Goal: Task Accomplishment & Management: Manage account settings

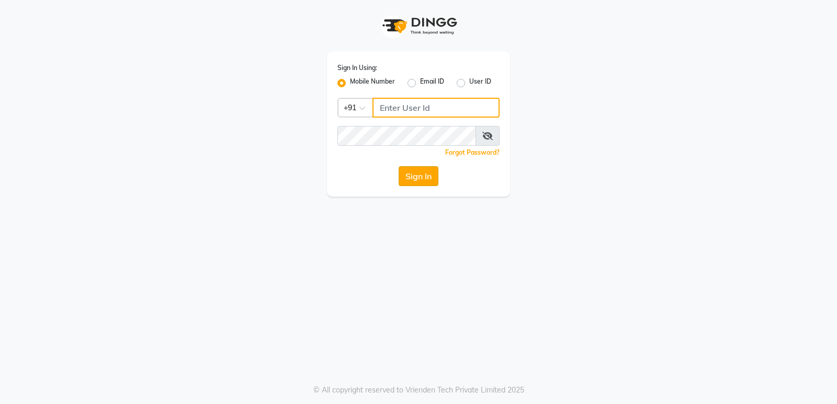
type input "7607607621"
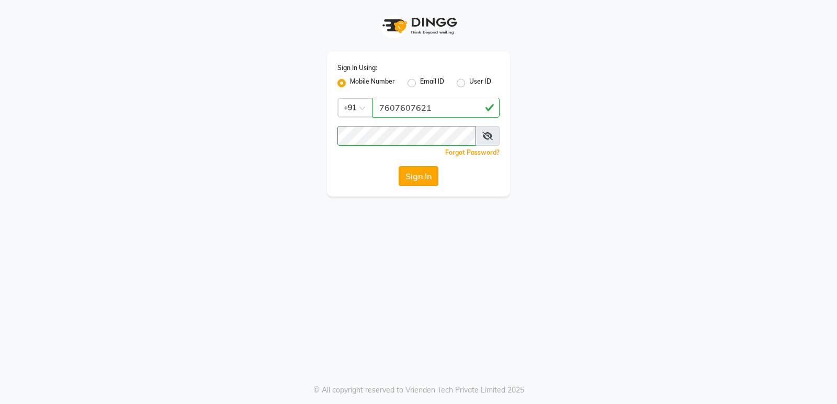
click at [425, 169] on button "Sign In" at bounding box center [419, 176] width 40 height 20
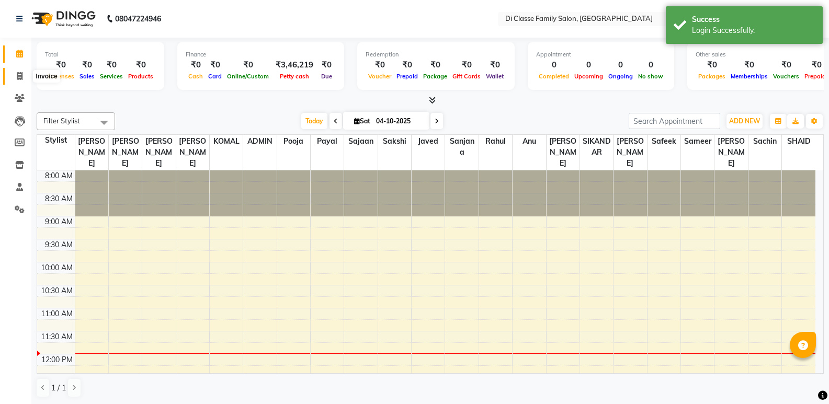
click at [14, 77] on span at bounding box center [19, 77] width 18 height 12
select select "6346"
select select "service"
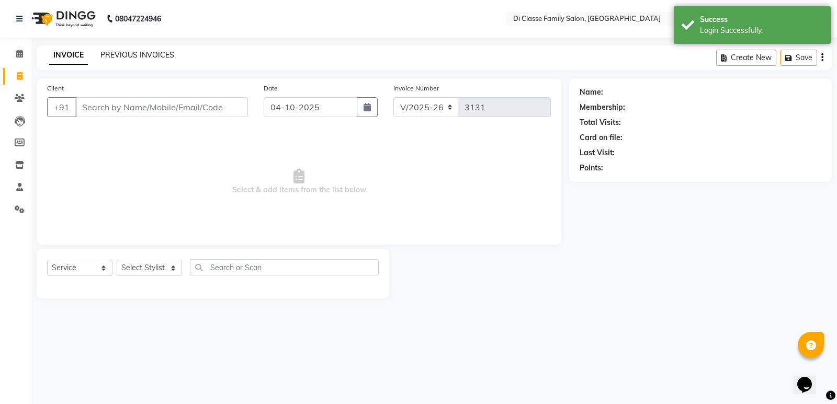
click at [143, 54] on link "PREVIOUS INVOICES" at bounding box center [137, 54] width 74 height 9
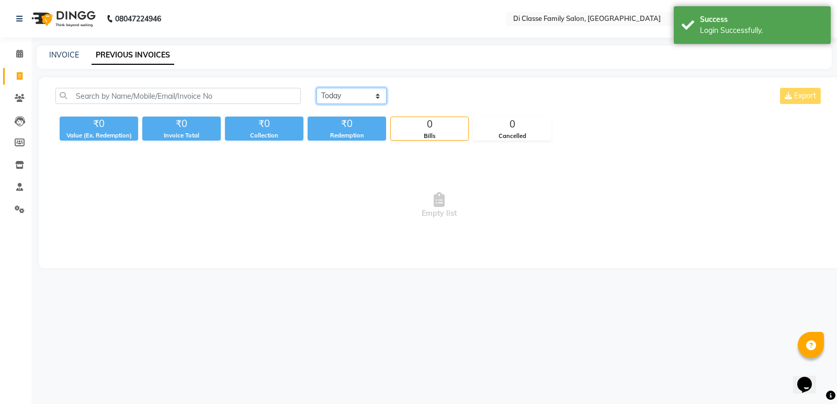
click at [372, 95] on select "[DATE] [DATE] Custom Range" at bounding box center [351, 96] width 70 height 16
select select "yesterday"
click at [316, 88] on select "[DATE] [DATE] Custom Range" at bounding box center [351, 96] width 70 height 16
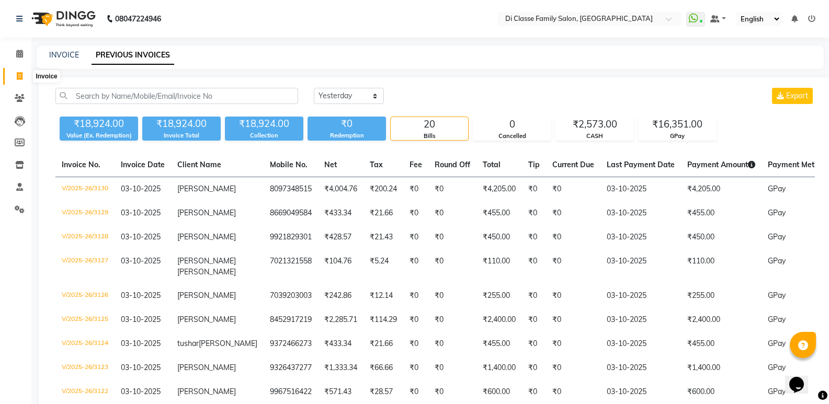
click at [16, 74] on span at bounding box center [19, 77] width 18 height 12
select select "6346"
select select "service"
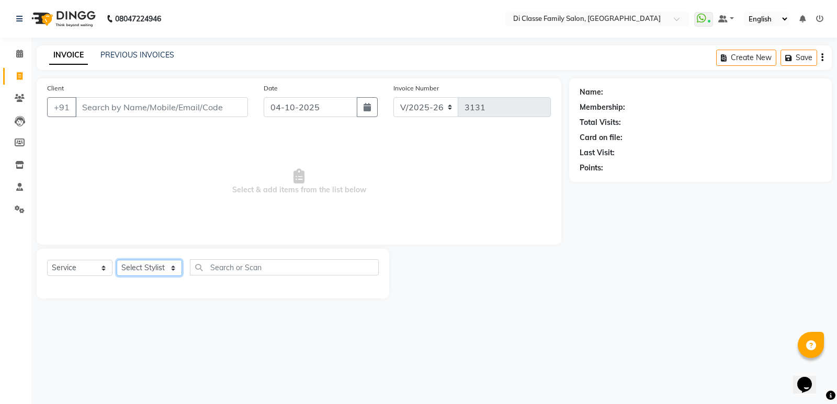
click at [149, 270] on select "Select Stylist ADMIN [PERSON_NAME] [PERSON_NAME] KAPIL [PERSON_NAME] [PERSON_NA…" at bounding box center [149, 268] width 65 height 16
click at [18, 187] on icon at bounding box center [19, 187] width 7 height 8
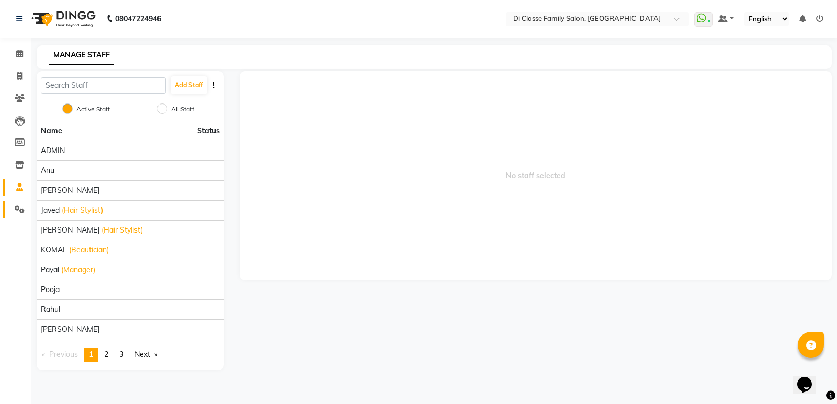
click at [18, 202] on link "Settings" at bounding box center [15, 209] width 25 height 17
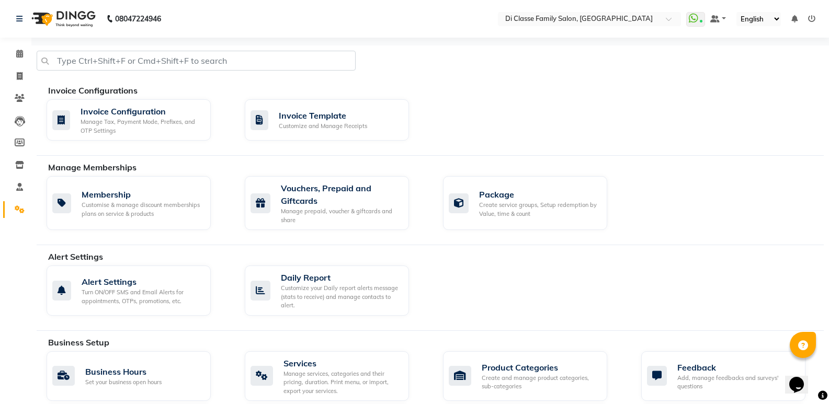
click at [810, 19] on icon at bounding box center [811, 18] width 7 height 7
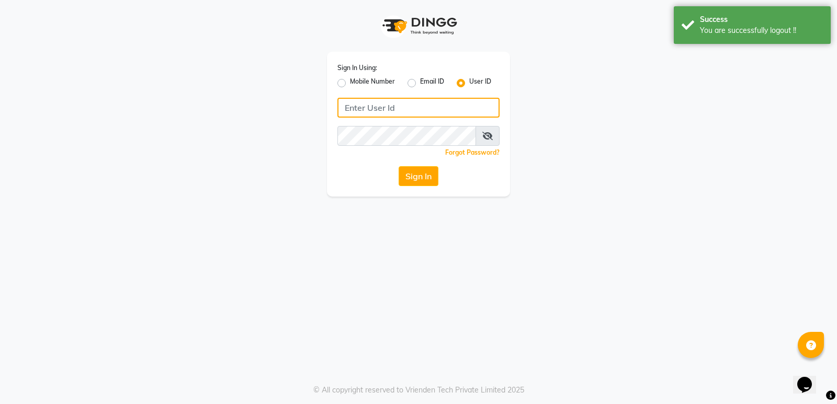
type input "7607607621"
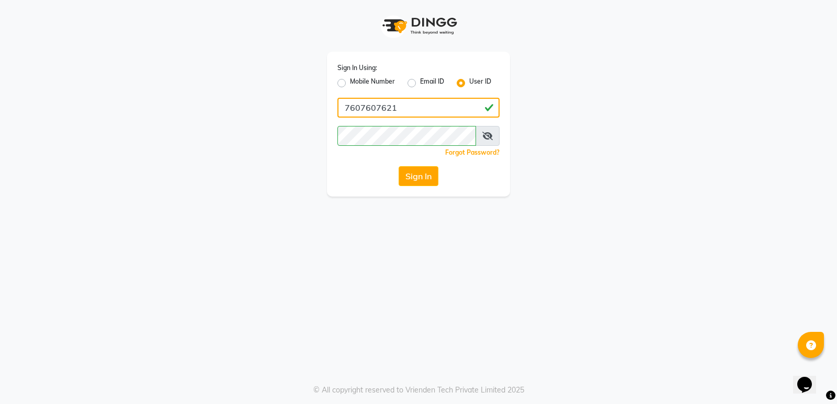
drag, startPoint x: 459, startPoint y: 107, endPoint x: 285, endPoint y: 110, distance: 174.2
click at [285, 110] on div "Sign In Using: Mobile Number Email ID User ID 7607607621 Remember me Forgot Pas…" at bounding box center [418, 98] width 596 height 197
click at [378, 105] on input "Username" at bounding box center [418, 108] width 162 height 20
click at [397, 109] on input "Username" at bounding box center [418, 108] width 162 height 20
click at [469, 82] on label "User ID" at bounding box center [480, 83] width 22 height 13
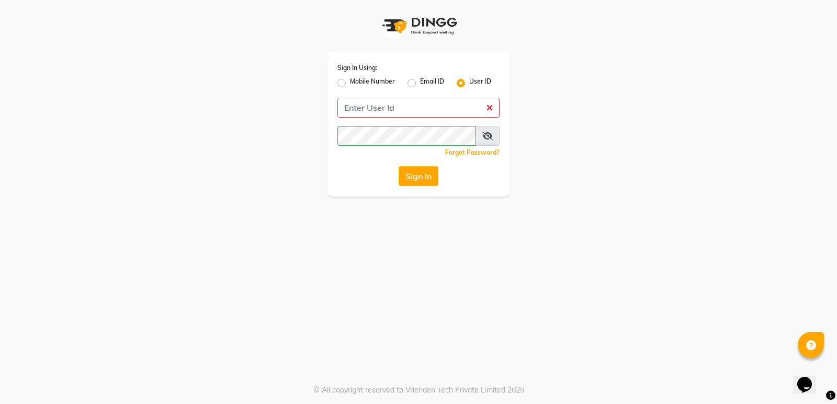
click at [469, 82] on input "User ID" at bounding box center [472, 80] width 7 height 7
click at [350, 82] on label "Mobile Number" at bounding box center [372, 83] width 45 height 13
click at [350, 82] on input "Mobile Number" at bounding box center [353, 80] width 7 height 7
radio input "true"
click at [469, 82] on label "User ID" at bounding box center [480, 83] width 22 height 13
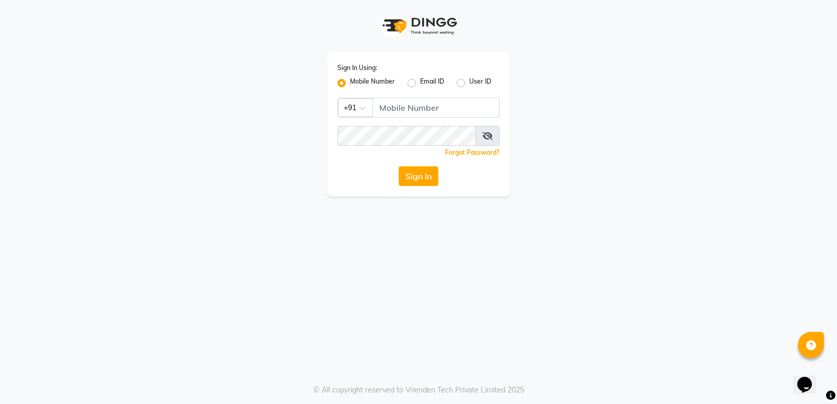
click at [469, 82] on input "User ID" at bounding box center [472, 80] width 7 height 7
radio input "true"
radio input "false"
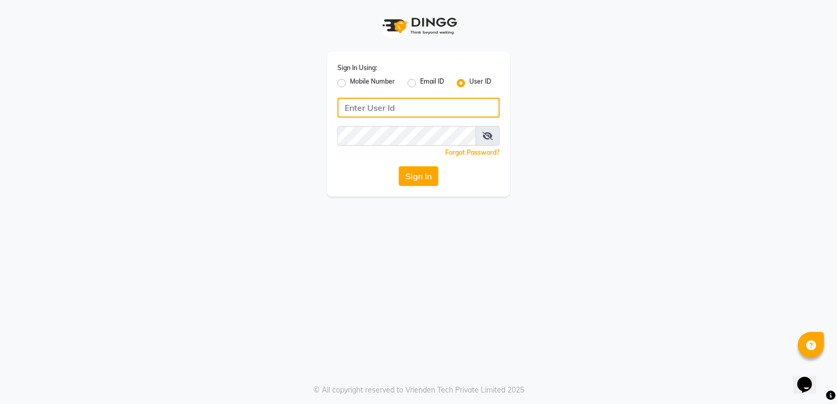
click at [392, 114] on input "Username" at bounding box center [418, 108] width 162 height 20
type input "dcsalon123"
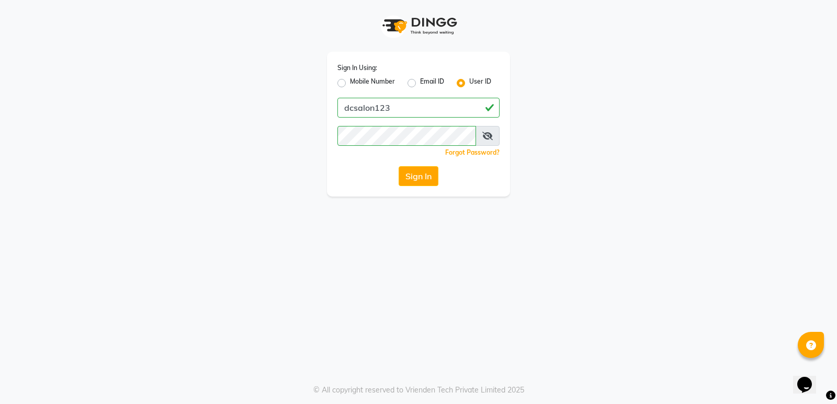
drag, startPoint x: 301, startPoint y: 256, endPoint x: 313, endPoint y: 245, distance: 17.0
click at [301, 254] on div "Sign In Using: Mobile Number Email ID User ID dcsalon123 Remember me Forgot Pas…" at bounding box center [418, 202] width 837 height 404
click at [417, 174] on button "Sign In" at bounding box center [419, 176] width 40 height 20
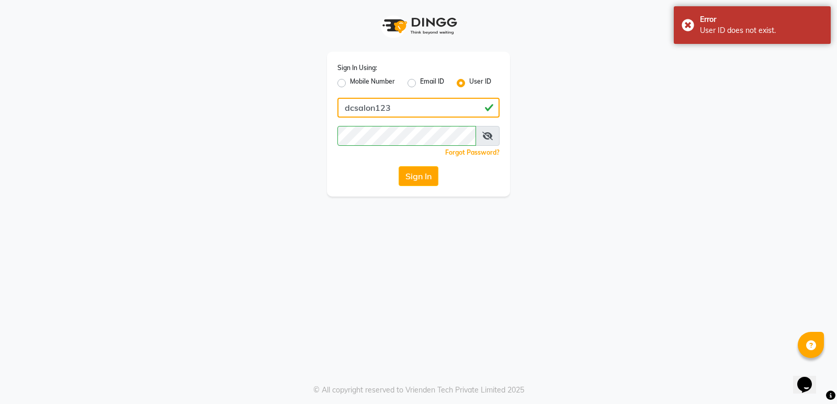
drag, startPoint x: 399, startPoint y: 105, endPoint x: 297, endPoint y: 106, distance: 101.5
click at [297, 106] on div "Sign In Using: Mobile Number Email ID User ID dcsalon123 Remember me Forgot Pas…" at bounding box center [418, 98] width 596 height 197
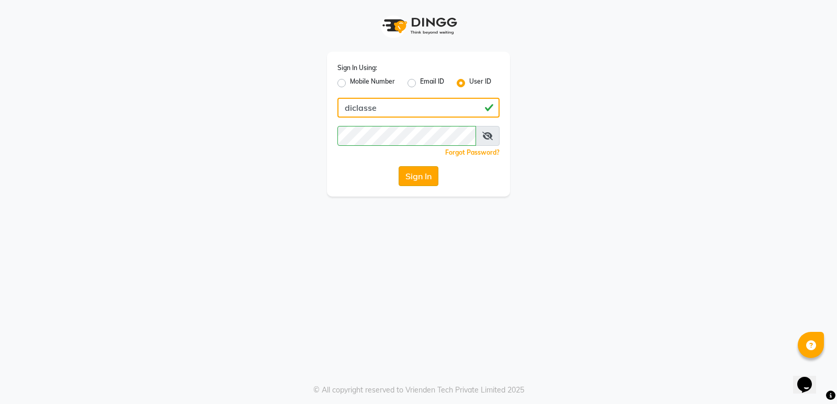
type input "diclasse"
click at [413, 176] on button "Sign In" at bounding box center [419, 176] width 40 height 20
